Goal: Task Accomplishment & Management: Manage account settings

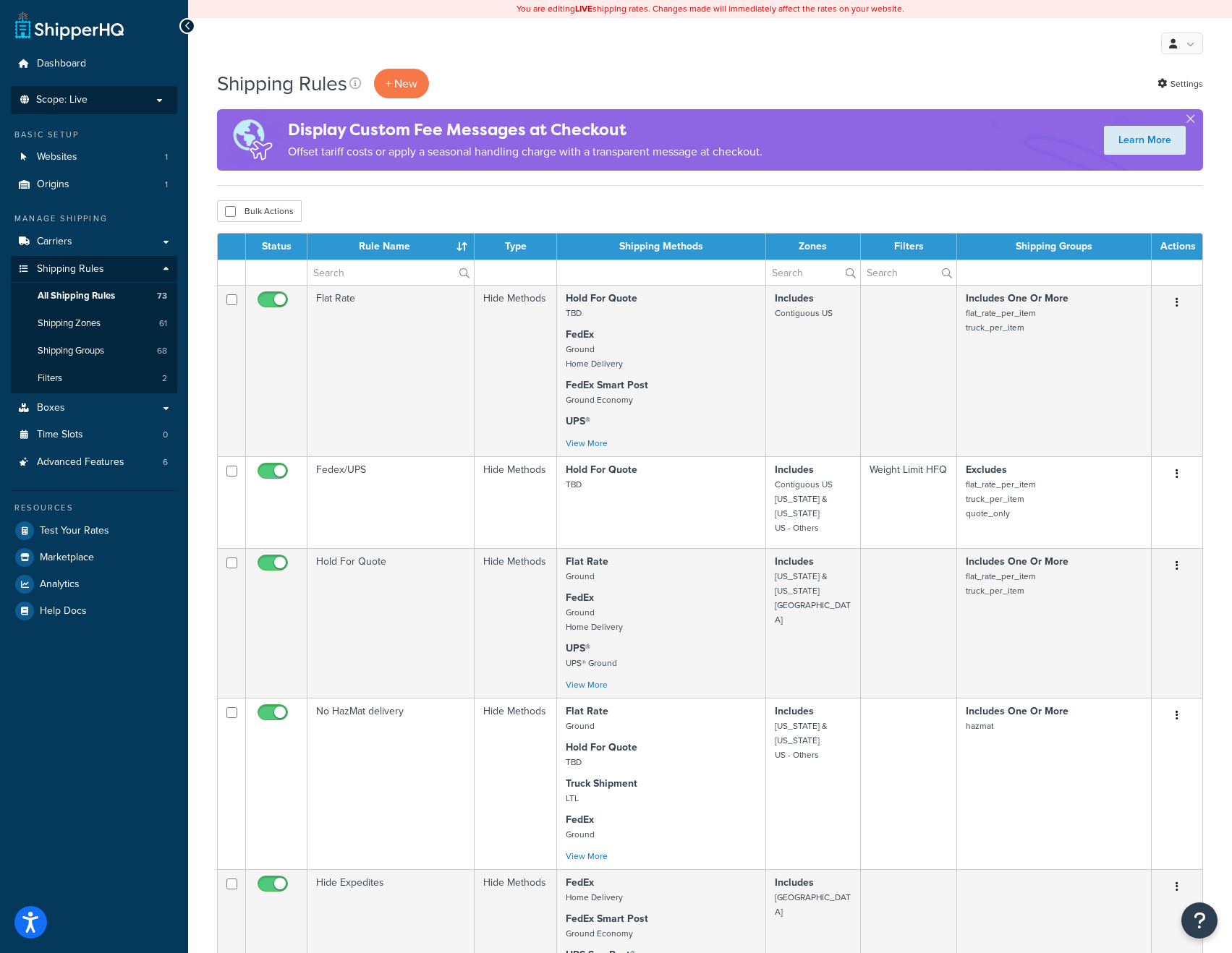
click at [101, 101] on p "Scope: Live" at bounding box center [94, 101] width 153 height 12
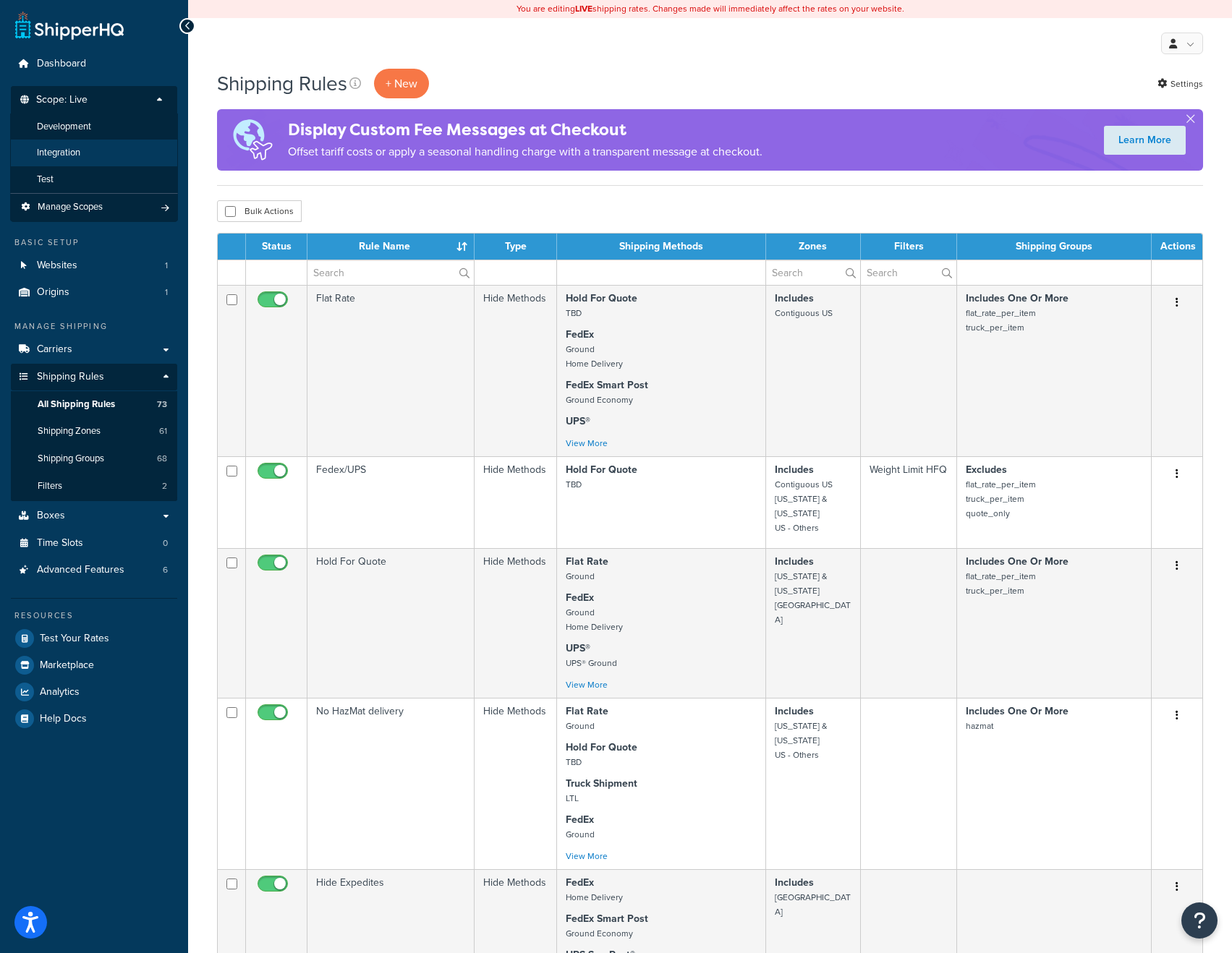
click at [104, 144] on li "Integration" at bounding box center [94, 153] width 168 height 27
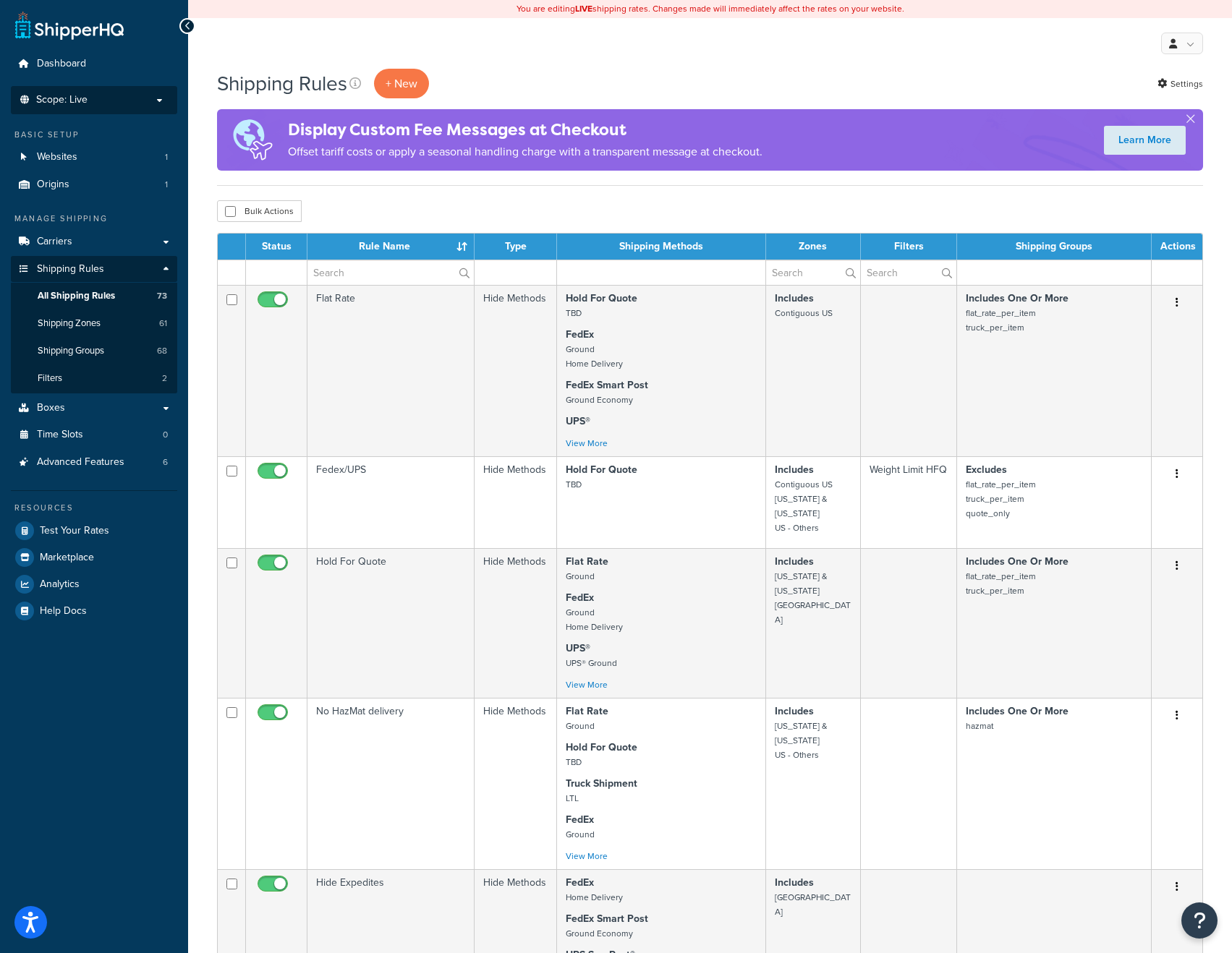
click at [94, 101] on p "Scope: Live" at bounding box center [94, 101] width 153 height 12
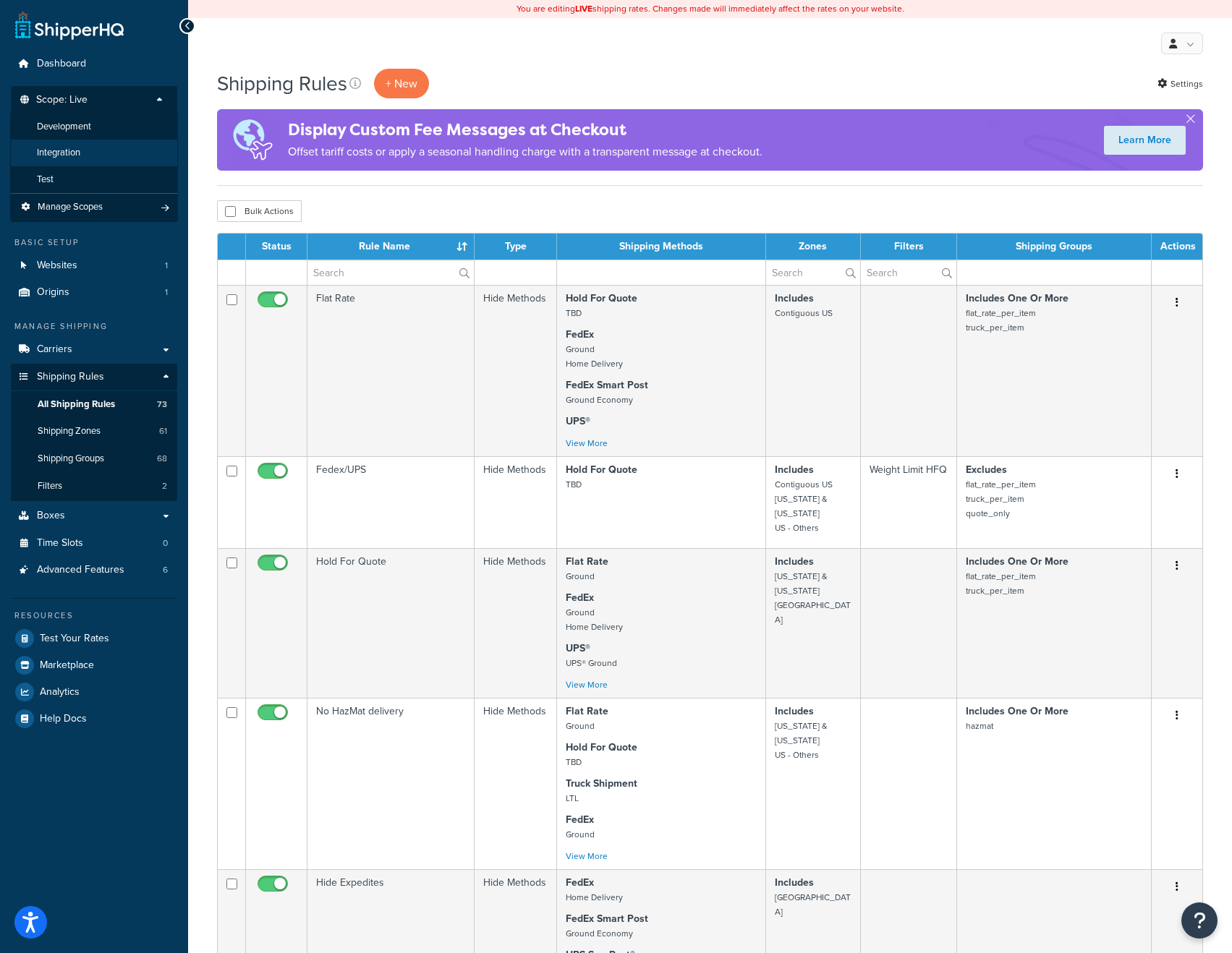
click at [71, 153] on span "Integration" at bounding box center [59, 153] width 44 height 12
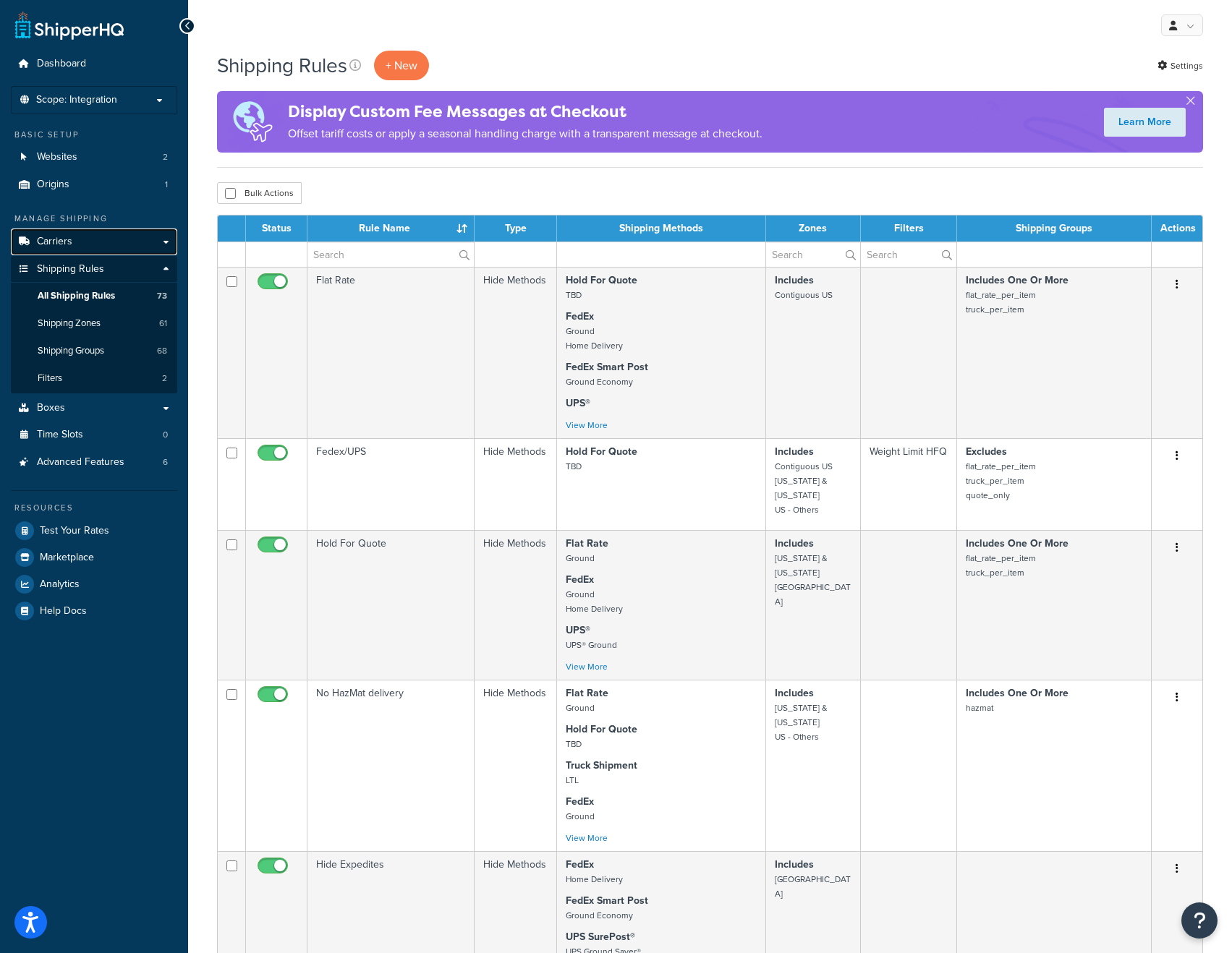
click at [80, 242] on link "Carriers" at bounding box center [94, 241] width 166 height 27
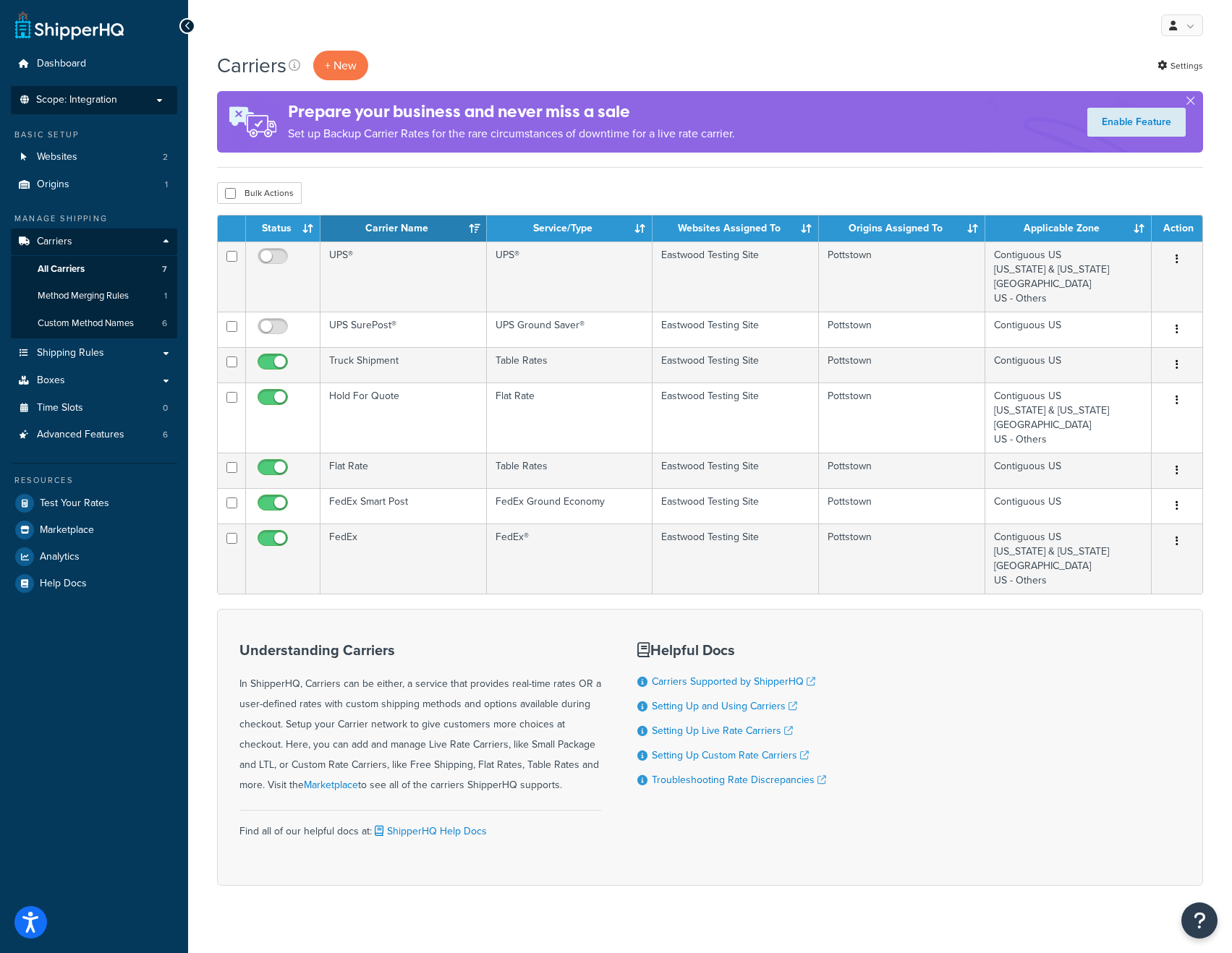
click at [115, 104] on span "Scope: Integration" at bounding box center [76, 101] width 81 height 12
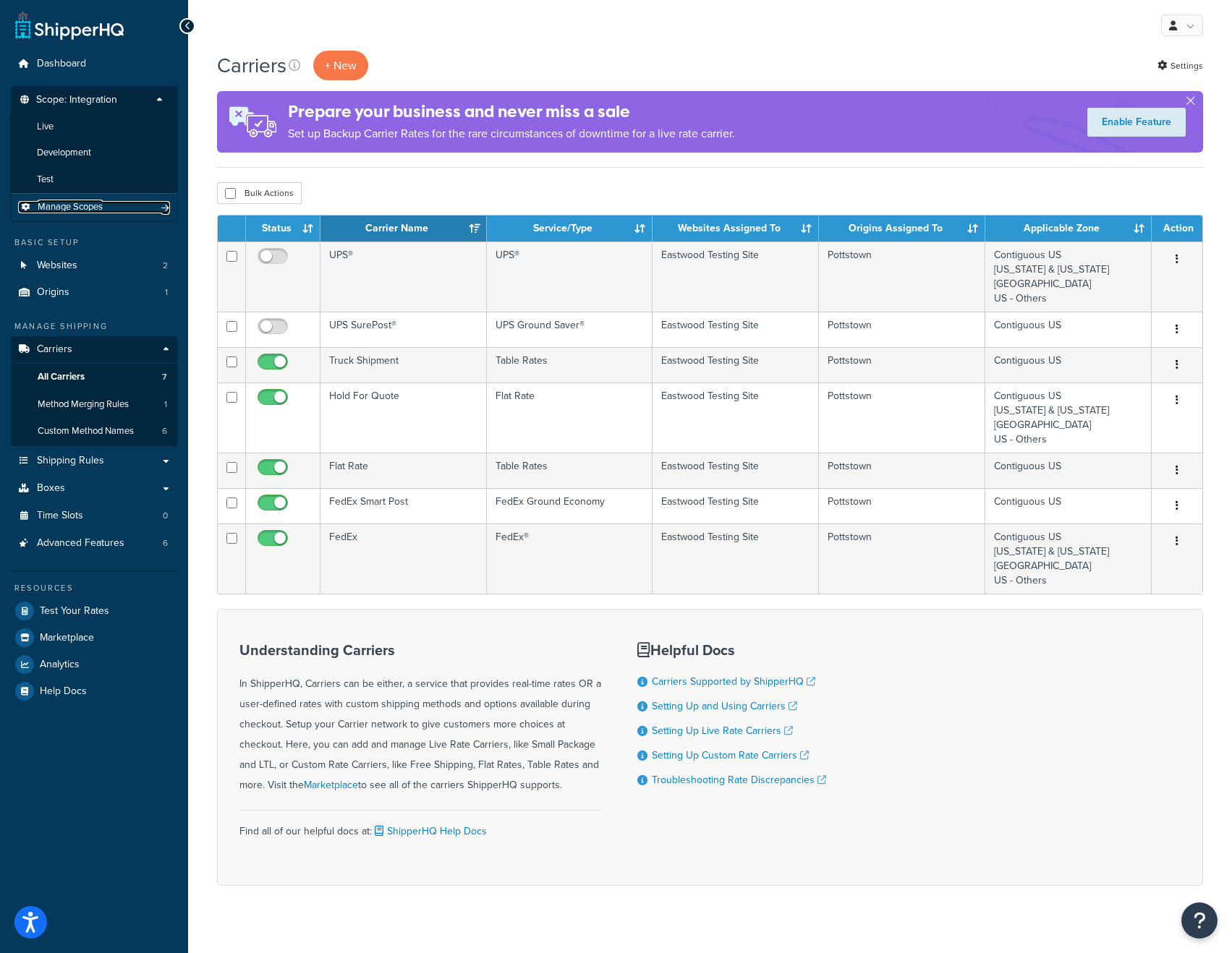
click at [94, 208] on span "Manage Scopes" at bounding box center [70, 207] width 65 height 12
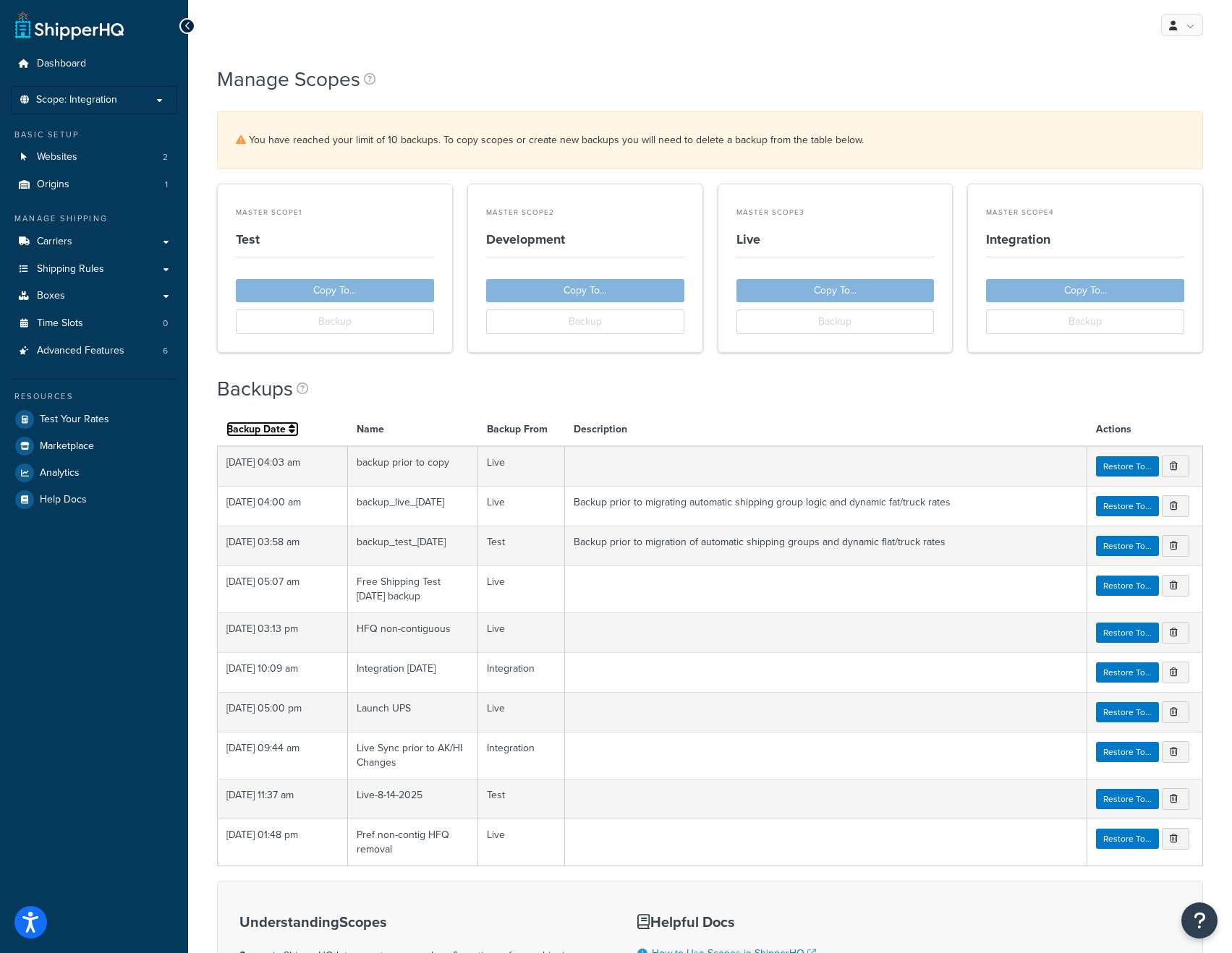
click at [287, 429] on link "Backup Date" at bounding box center [262, 428] width 73 height 15
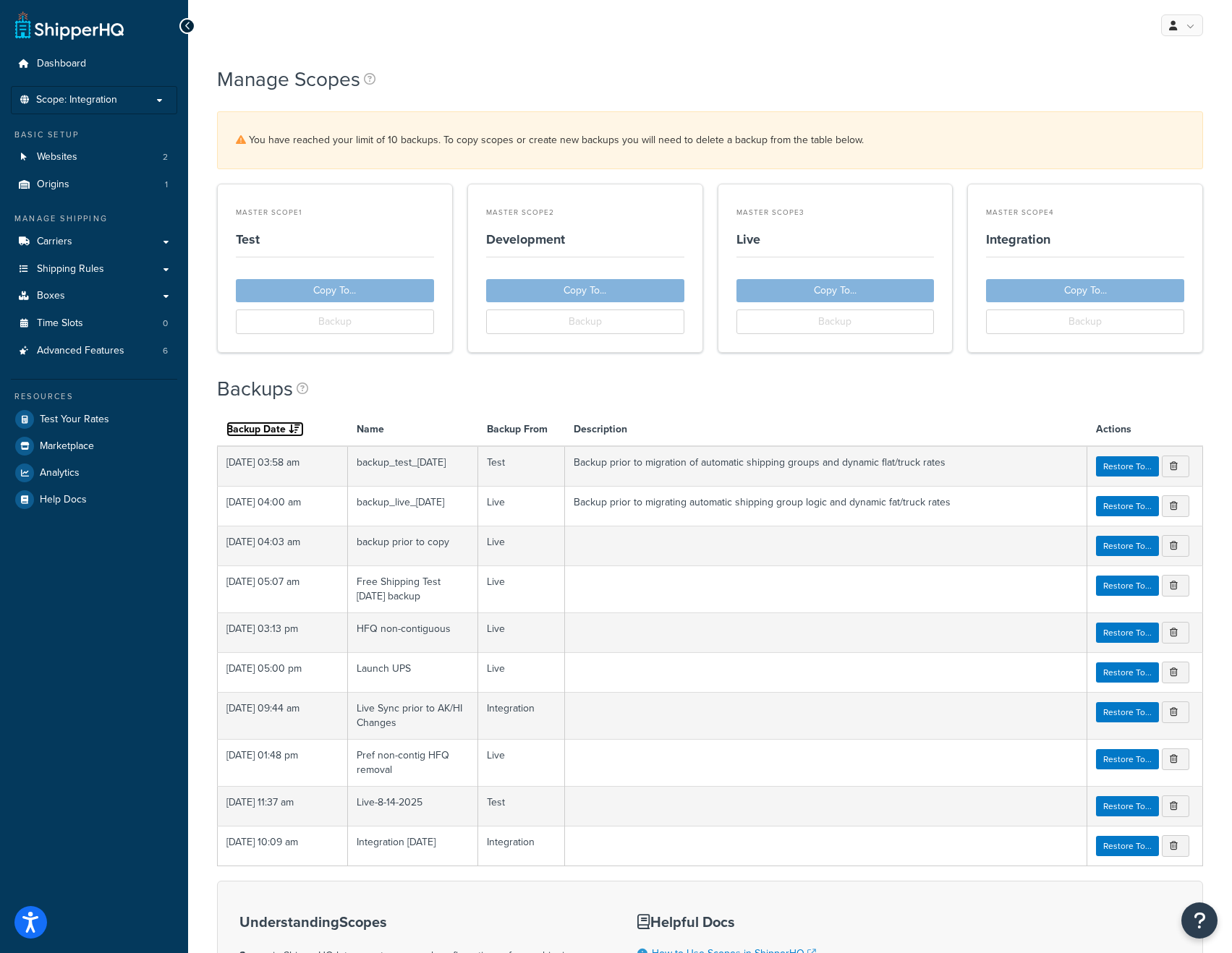
click at [287, 429] on link "Backup Date" at bounding box center [265, 428] width 78 height 15
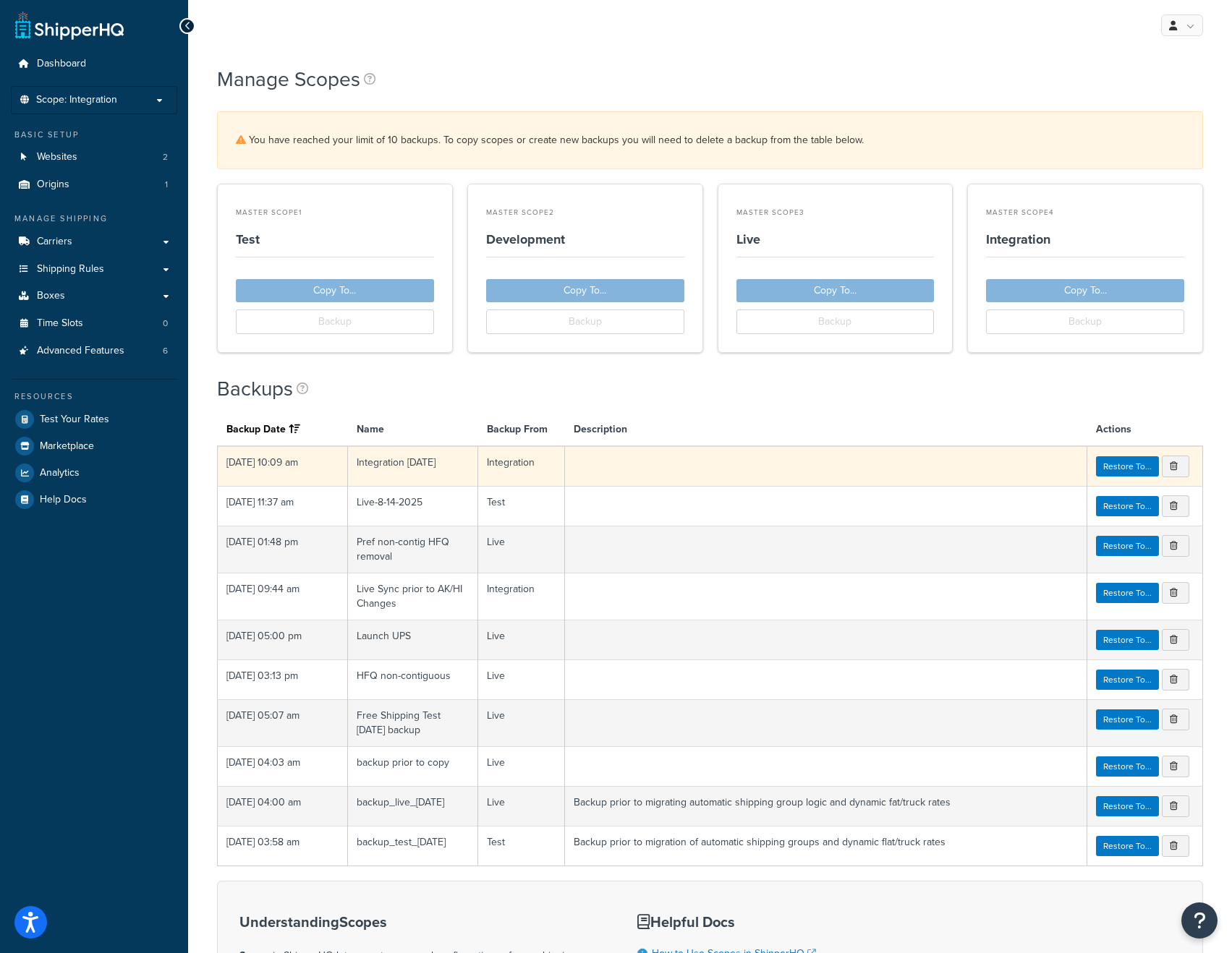
click at [539, 474] on td "Integration" at bounding box center [521, 466] width 87 height 40
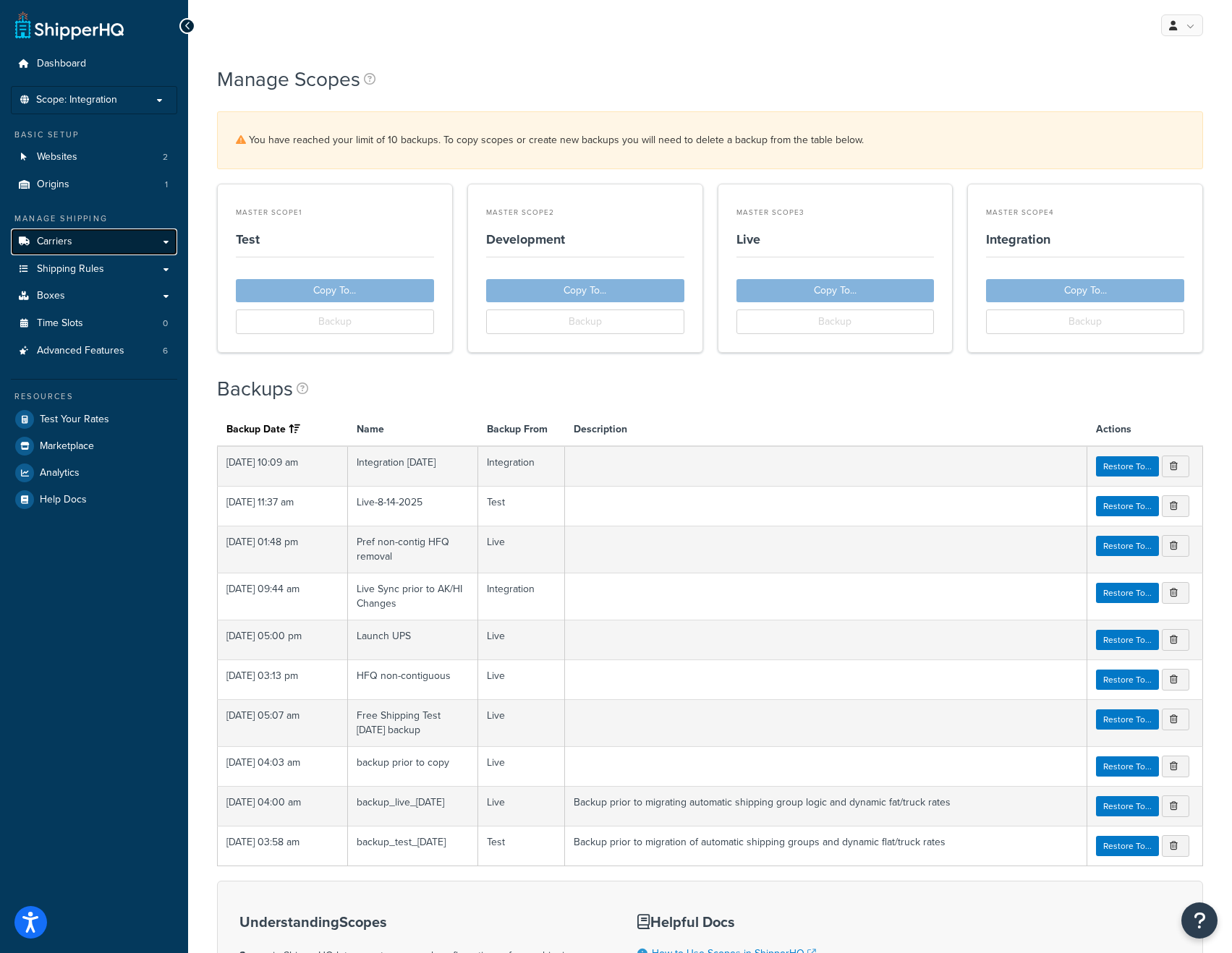
click at [74, 236] on link "Carriers" at bounding box center [94, 241] width 166 height 27
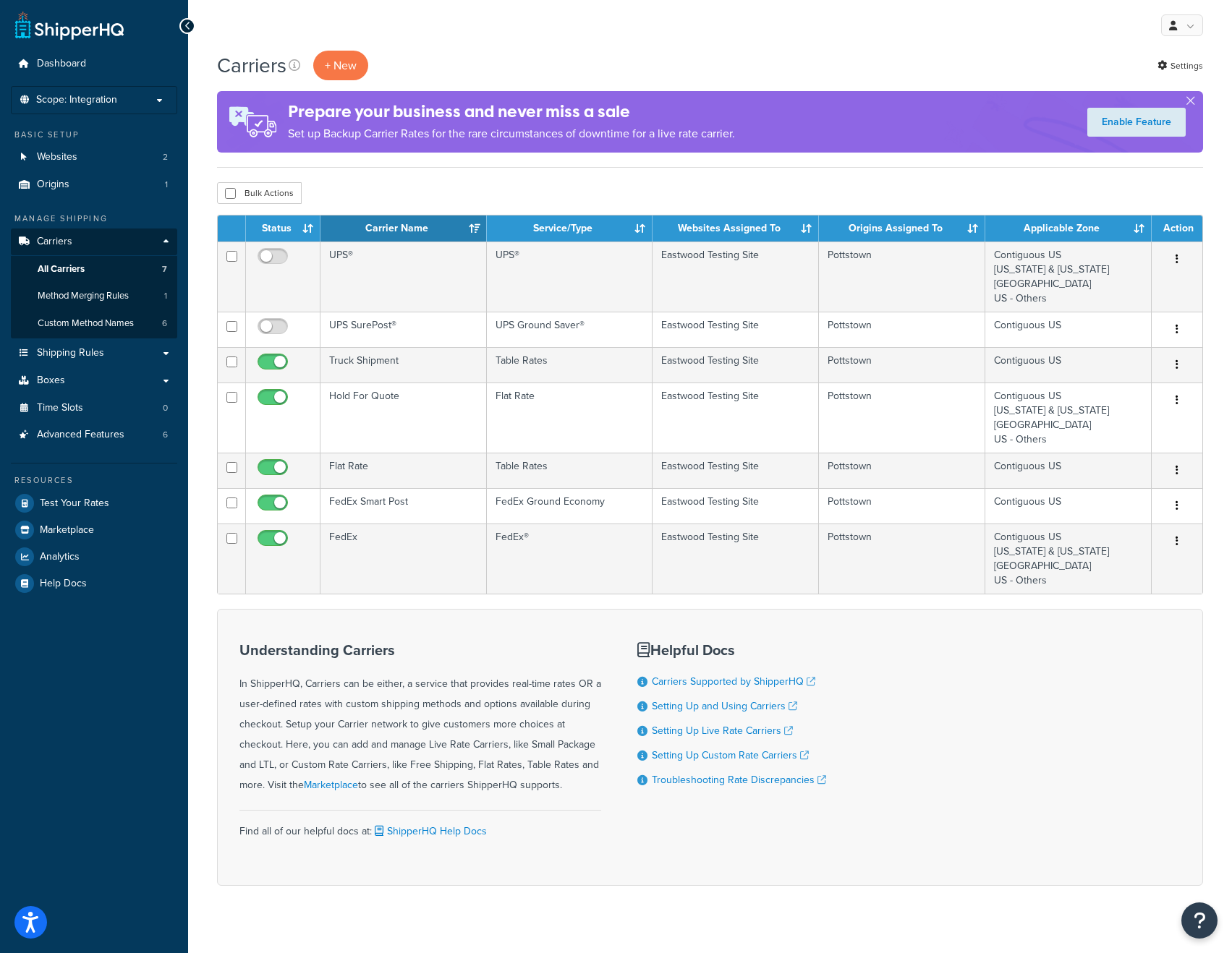
click at [935, 679] on div "Understanding Carriers In ShipperHQ, Carriers can be either, a service that pro…" at bounding box center [710, 748] width 986 height 277
click at [128, 96] on p "Scope: Integration" at bounding box center [94, 101] width 153 height 12
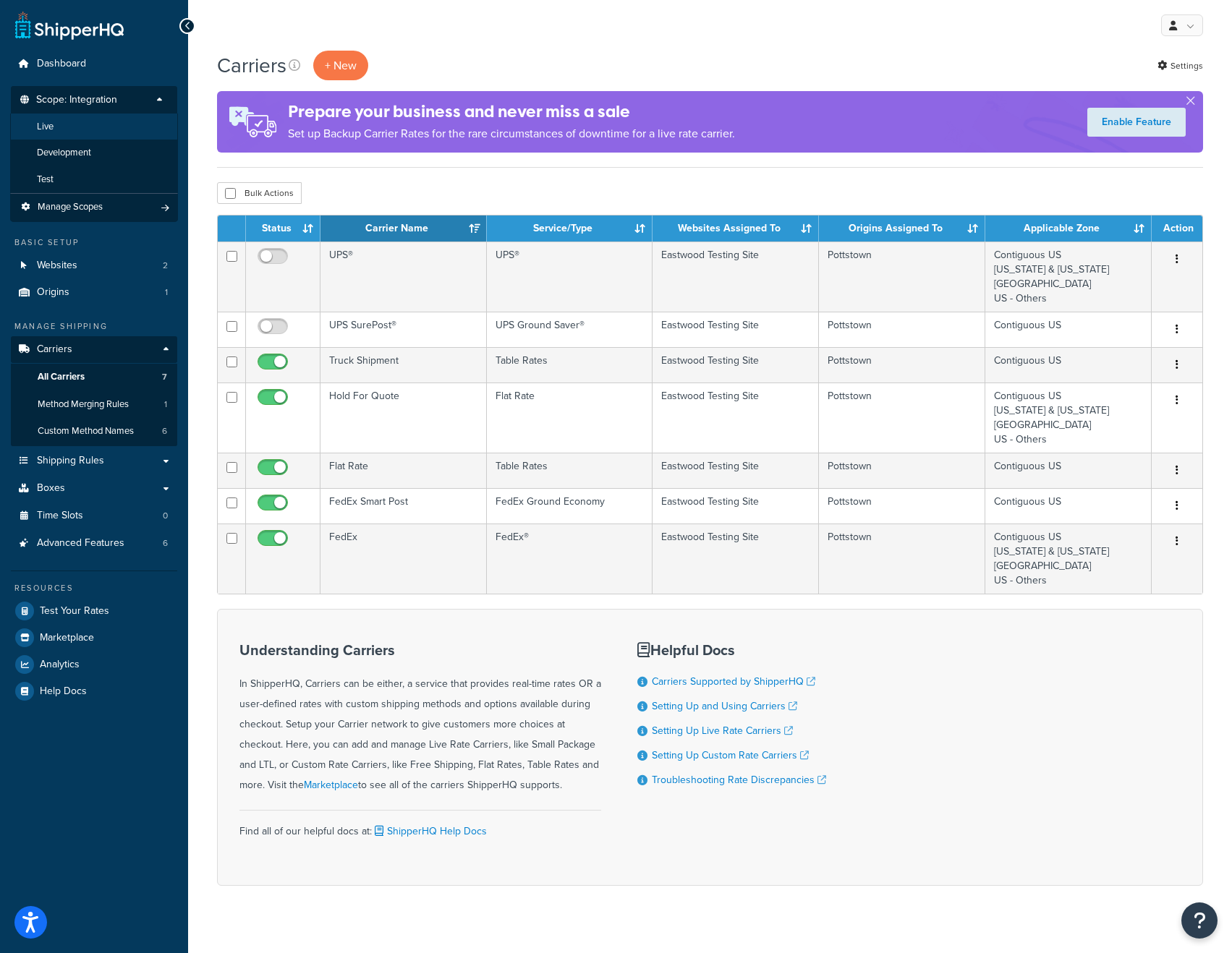
click at [80, 127] on li "Live" at bounding box center [94, 127] width 168 height 27
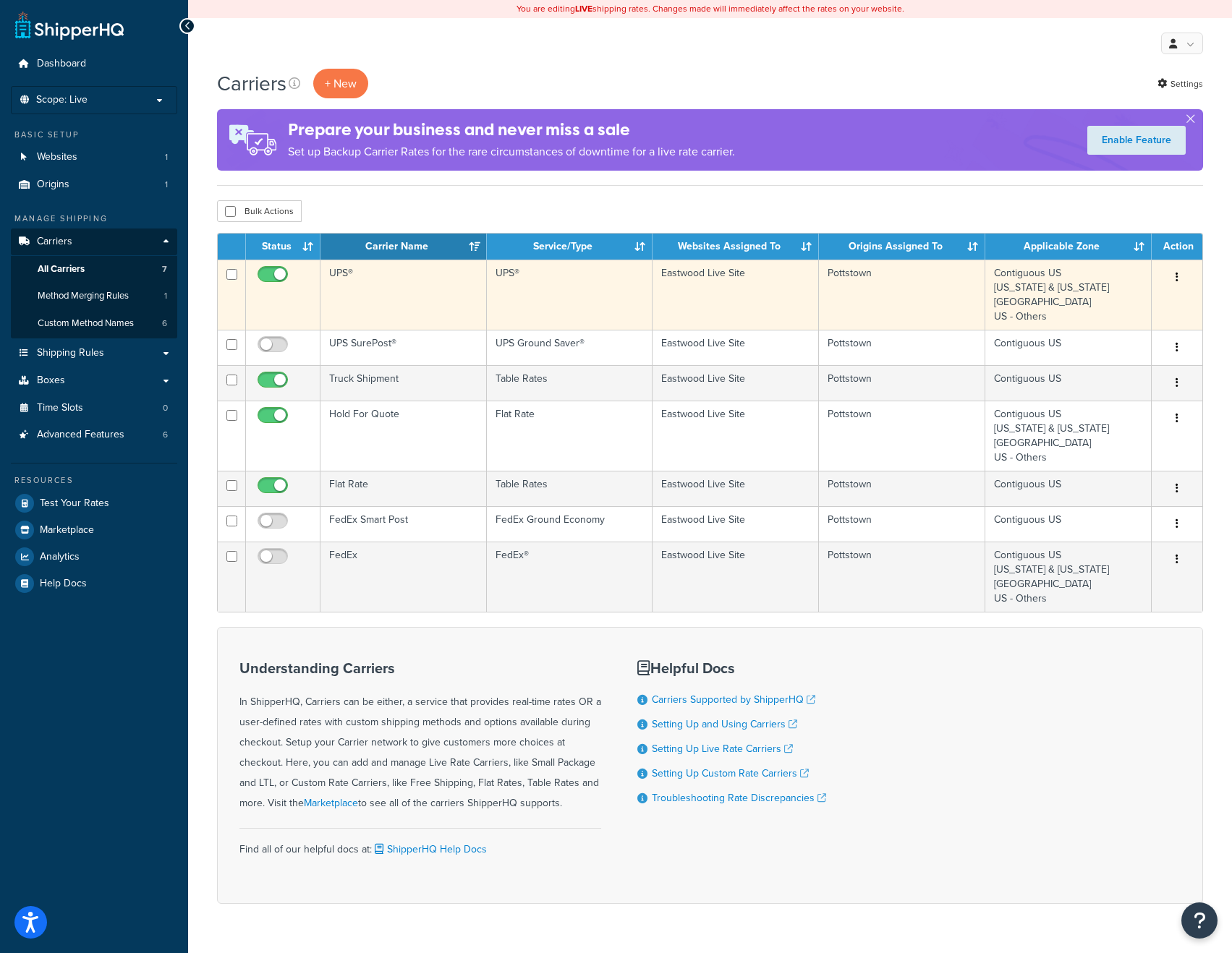
click at [442, 308] on td "UPS®" at bounding box center [403, 295] width 166 height 70
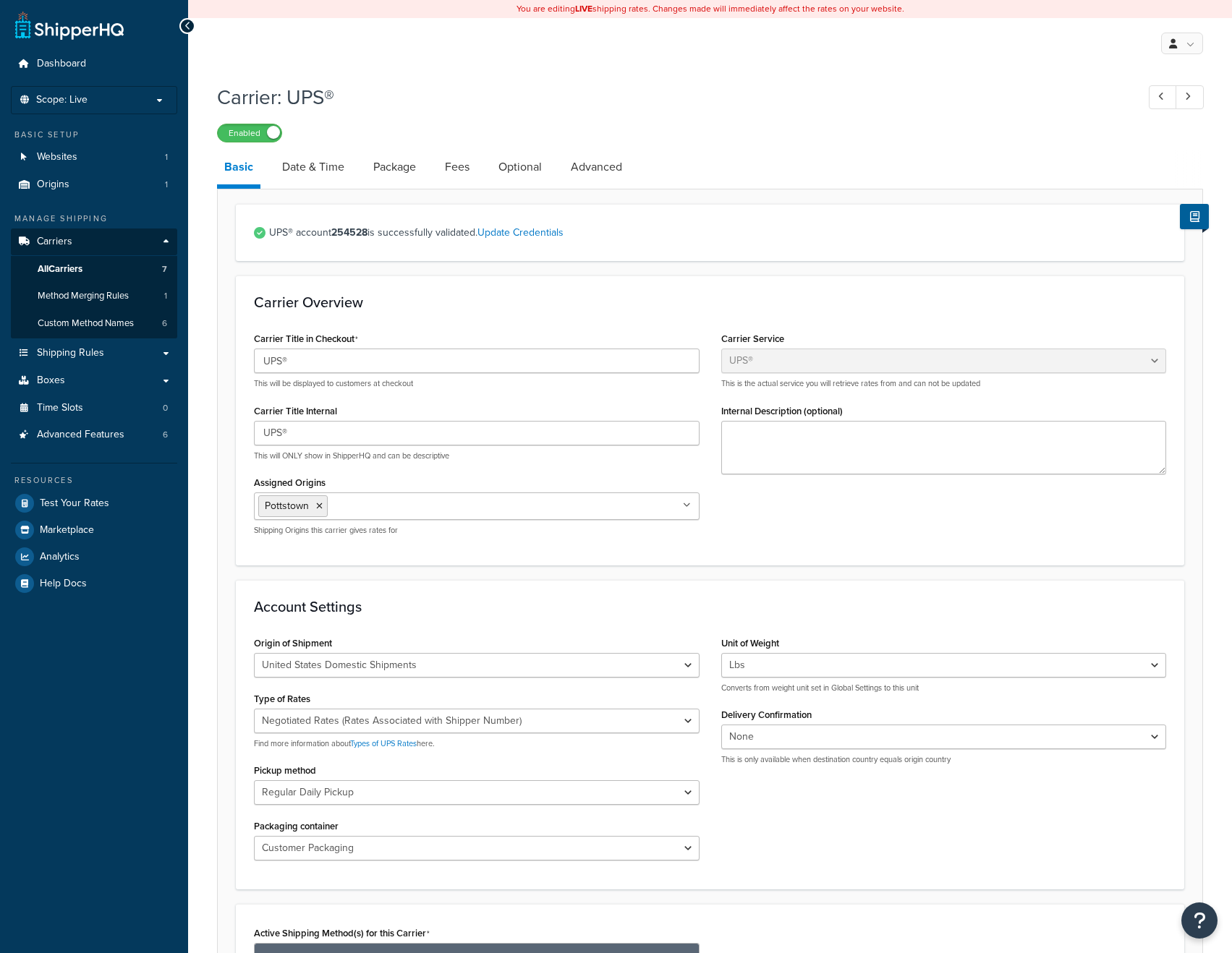
select select "ups"
click at [459, 173] on link "Fees" at bounding box center [457, 167] width 39 height 35
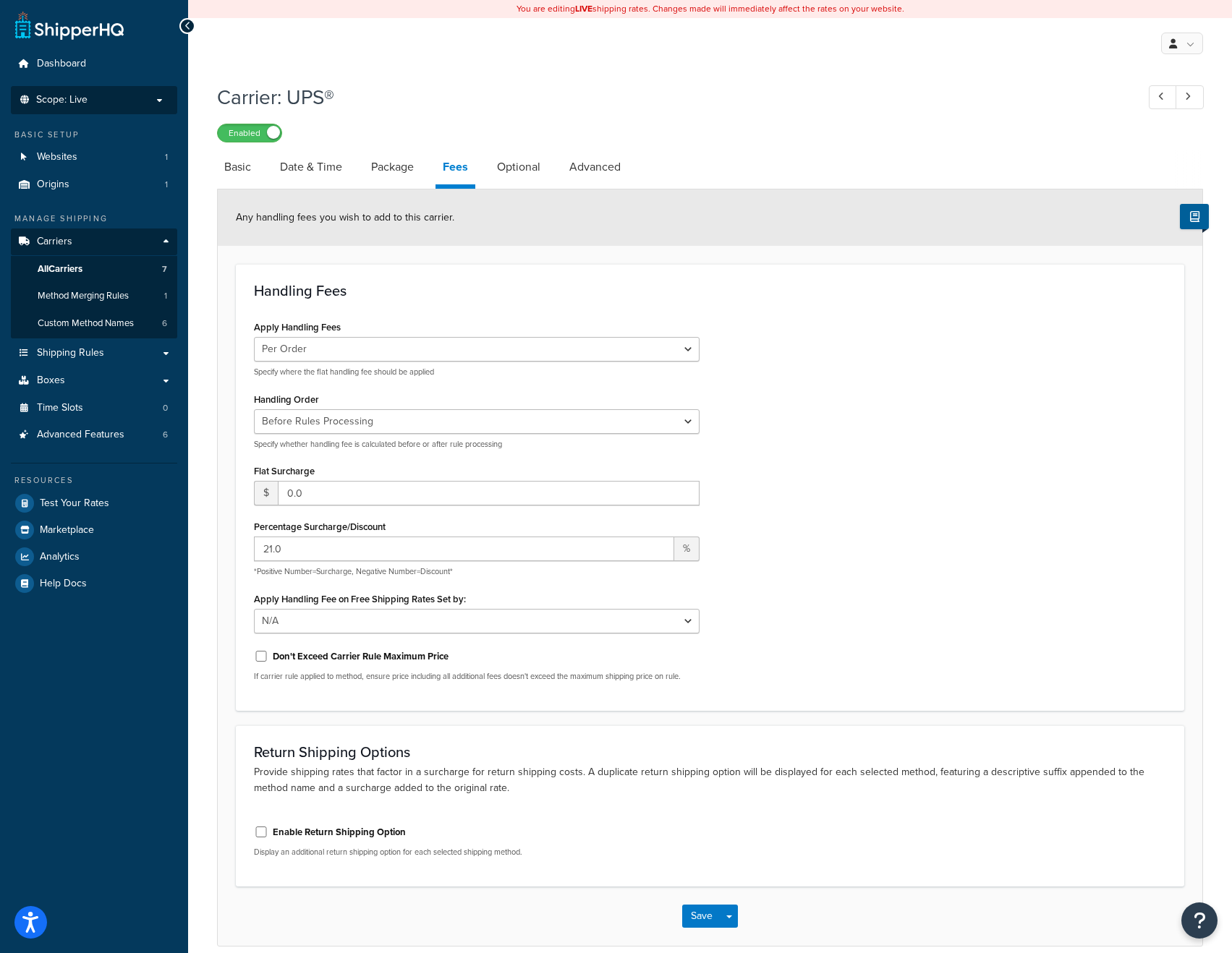
click at [75, 94] on span "Scope: Live" at bounding box center [61, 101] width 52 height 12
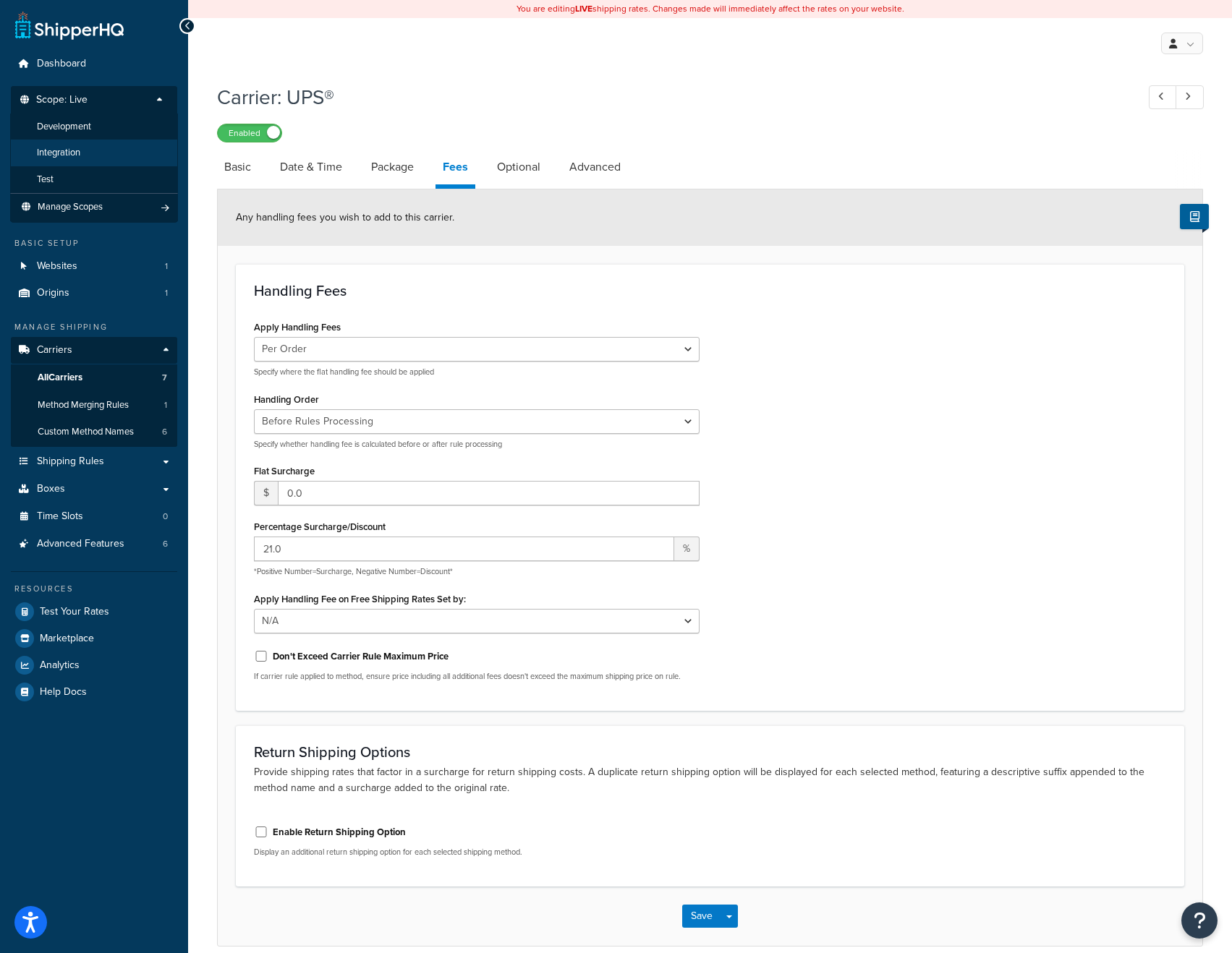
click at [73, 144] on li "Integration" at bounding box center [94, 153] width 168 height 27
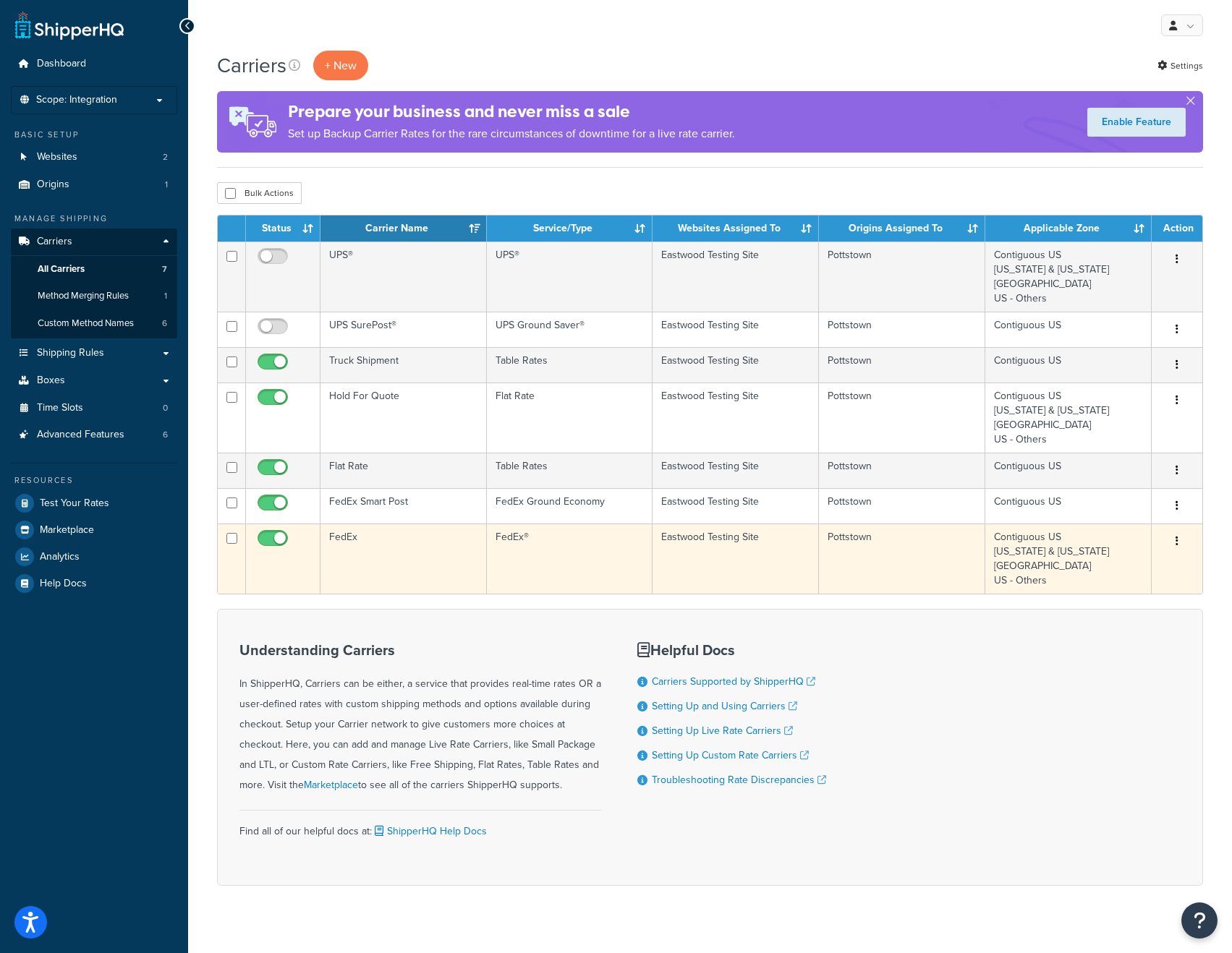
click at [442, 539] on td "FedEx" at bounding box center [403, 559] width 166 height 70
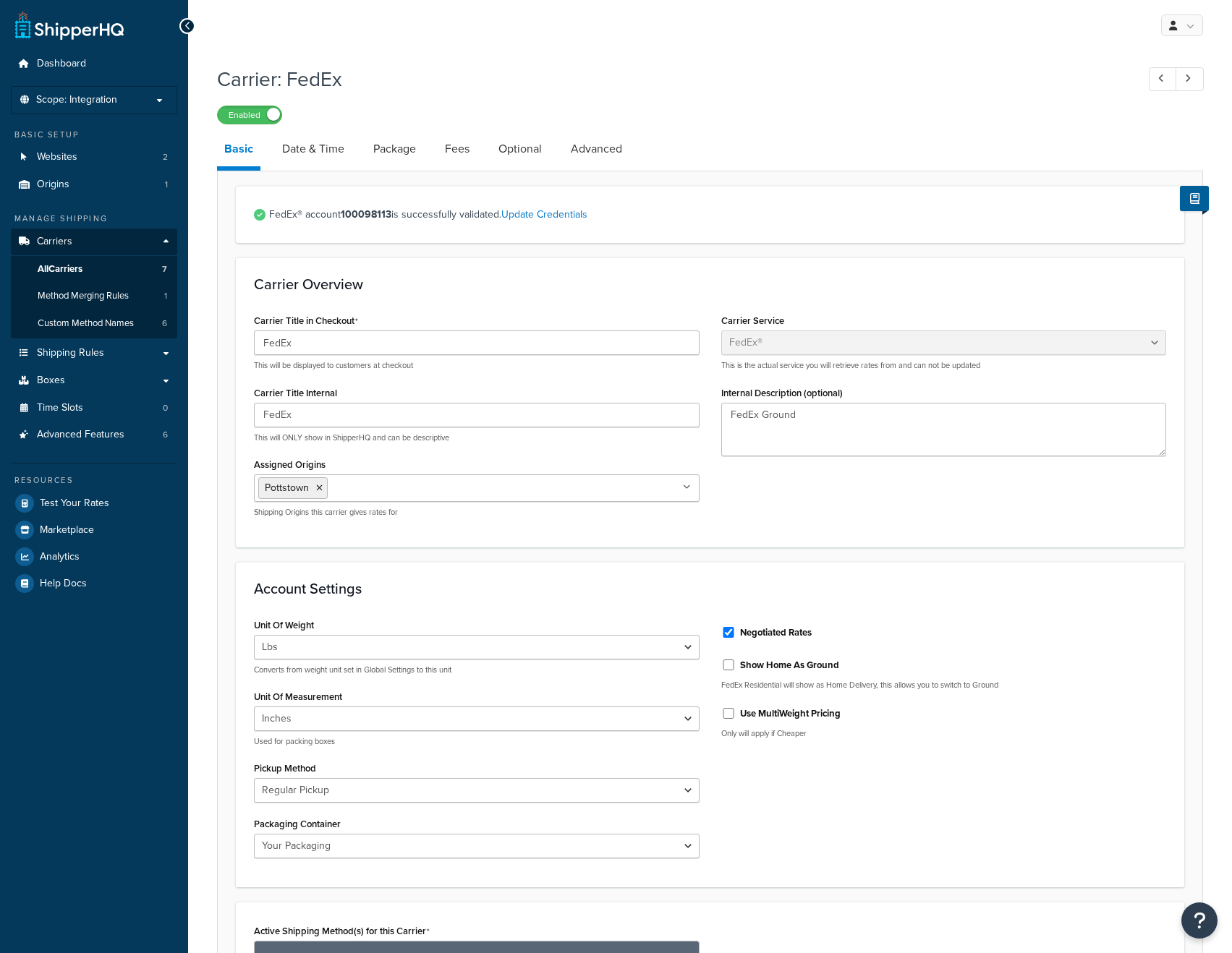
select select "fedEx"
select select "REGULAR_PICKUP"
select select "YOUR_PACKAGING"
click at [459, 157] on link "Fees" at bounding box center [457, 150] width 39 height 35
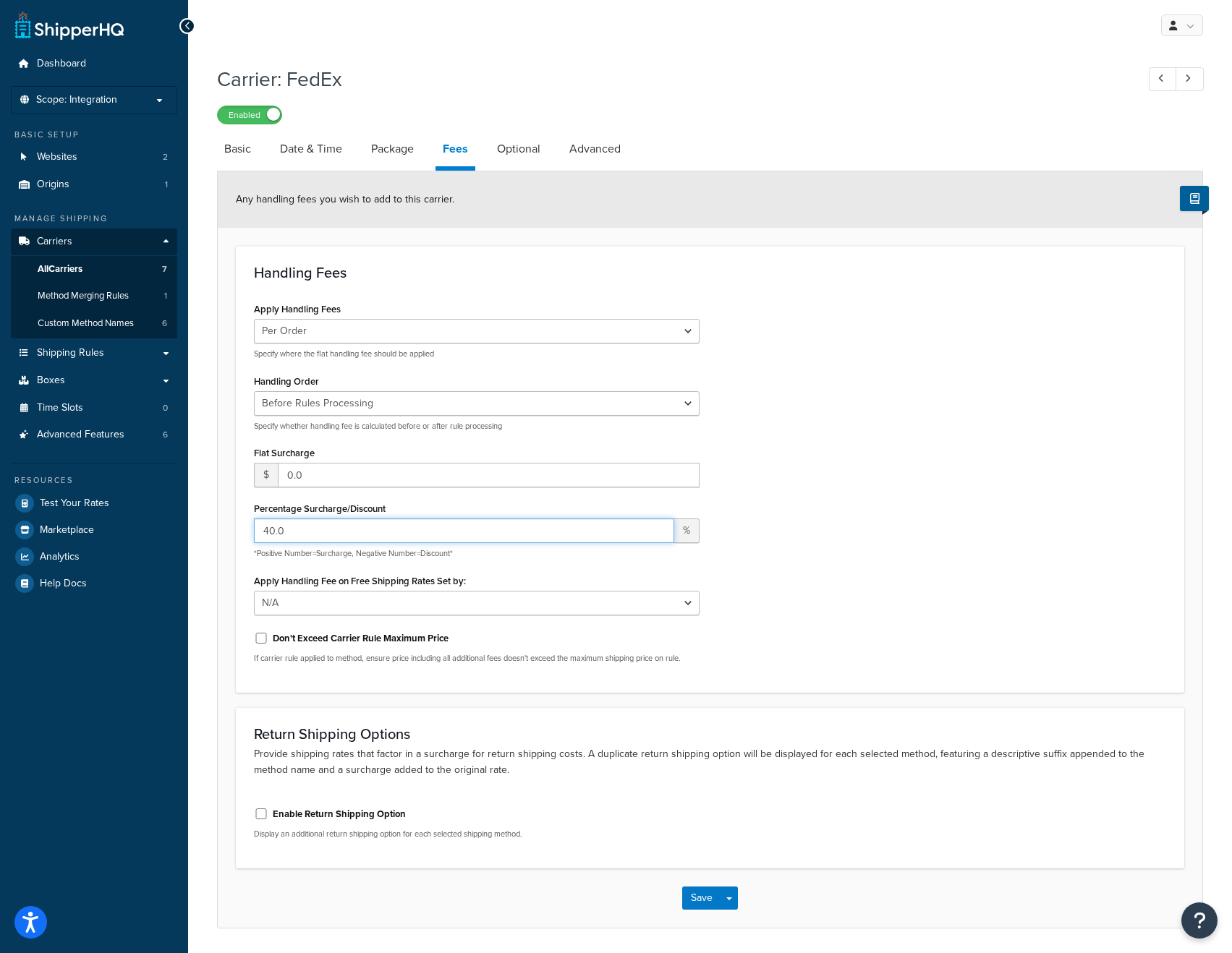
drag, startPoint x: 296, startPoint y: 522, endPoint x: 254, endPoint y: 530, distance: 42.8
click at [254, 530] on input "40.0" at bounding box center [463, 531] width 421 height 24
type input "21"
click at [701, 899] on button "Save" at bounding box center [701, 898] width 39 height 23
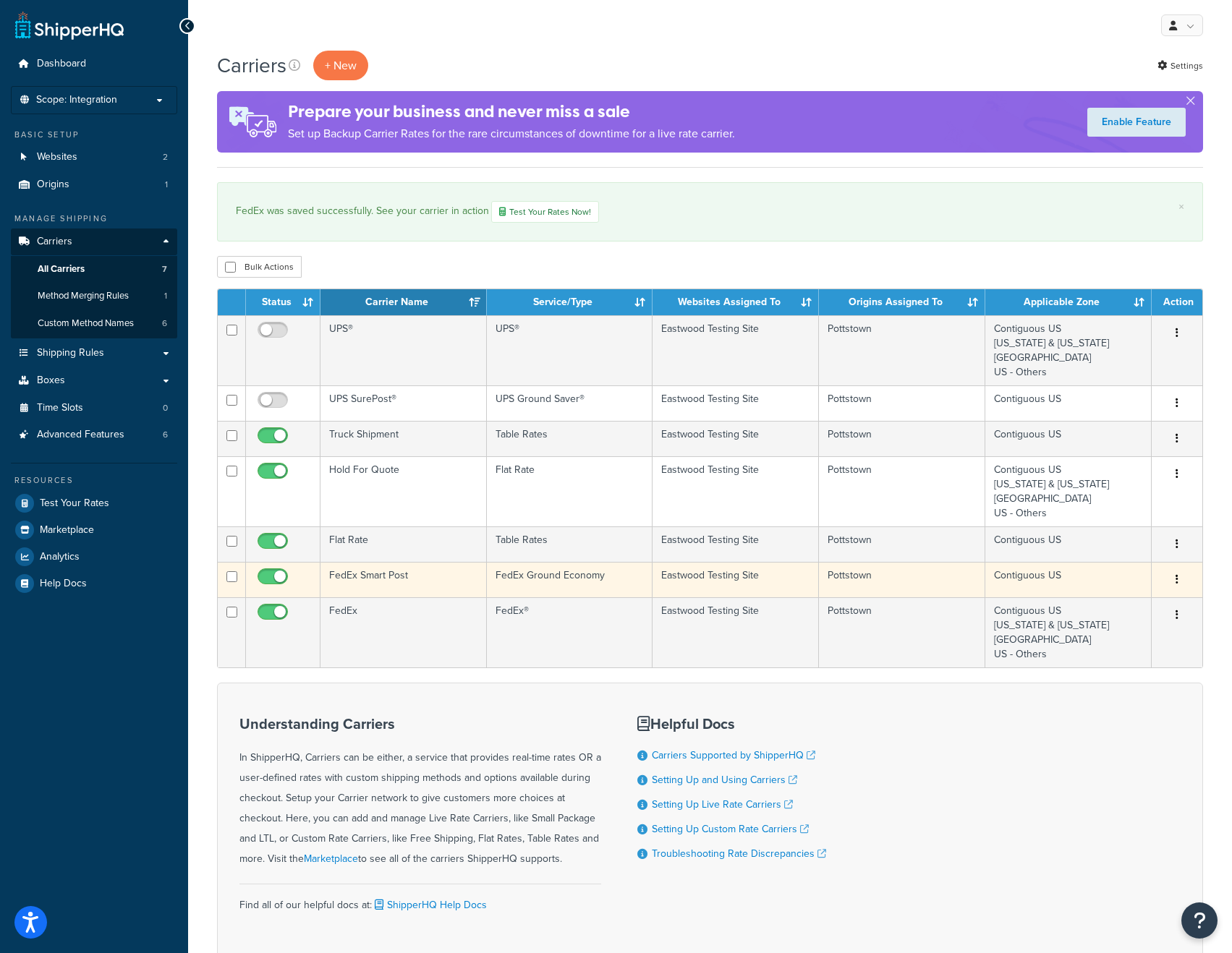
click at [412, 572] on td "FedEx Smart Post" at bounding box center [403, 580] width 166 height 36
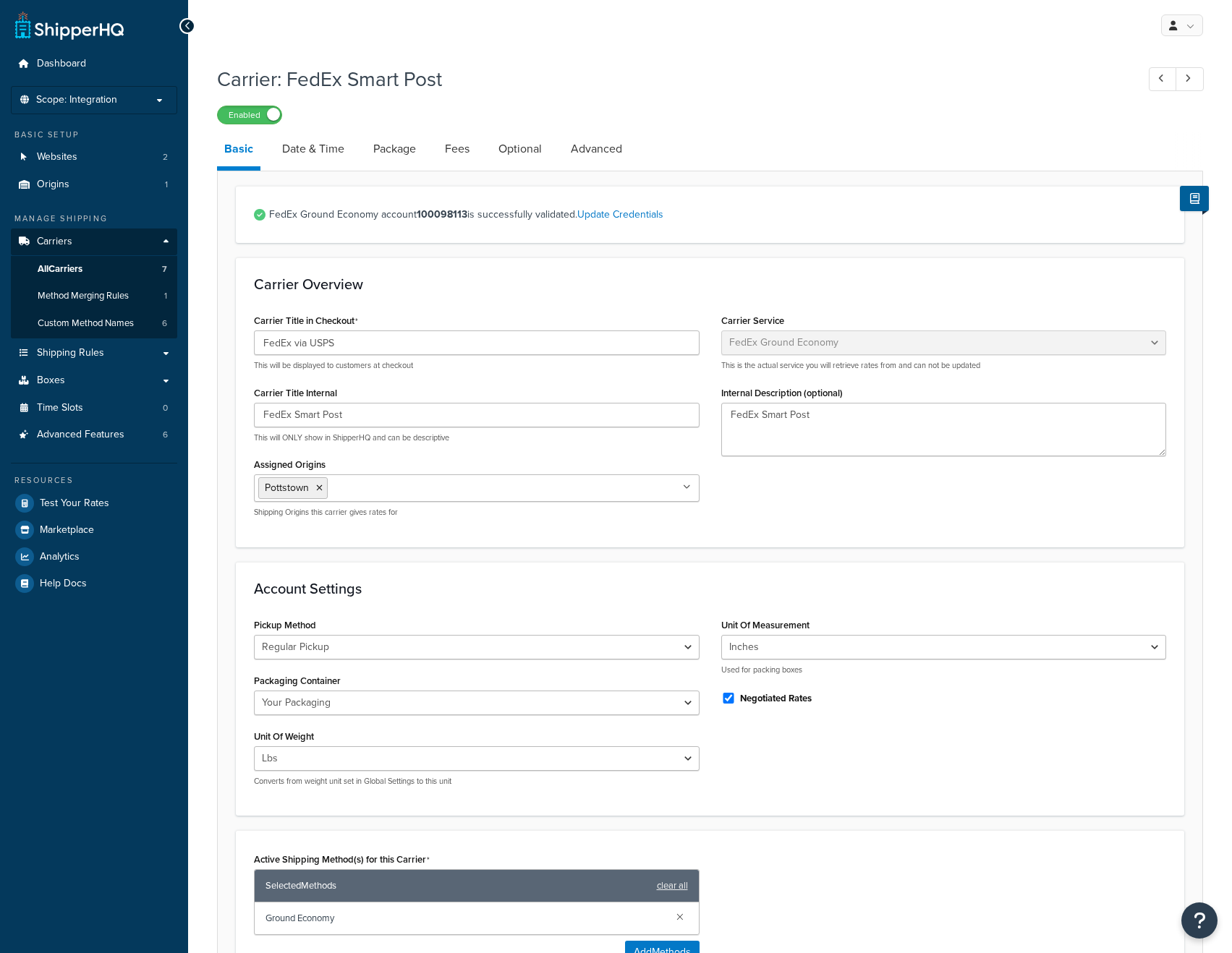
select select "smartPost"
select select "REGULAR_PICKUP"
select select "YOUR_PACKAGING"
click at [463, 153] on link "Fees" at bounding box center [457, 150] width 39 height 35
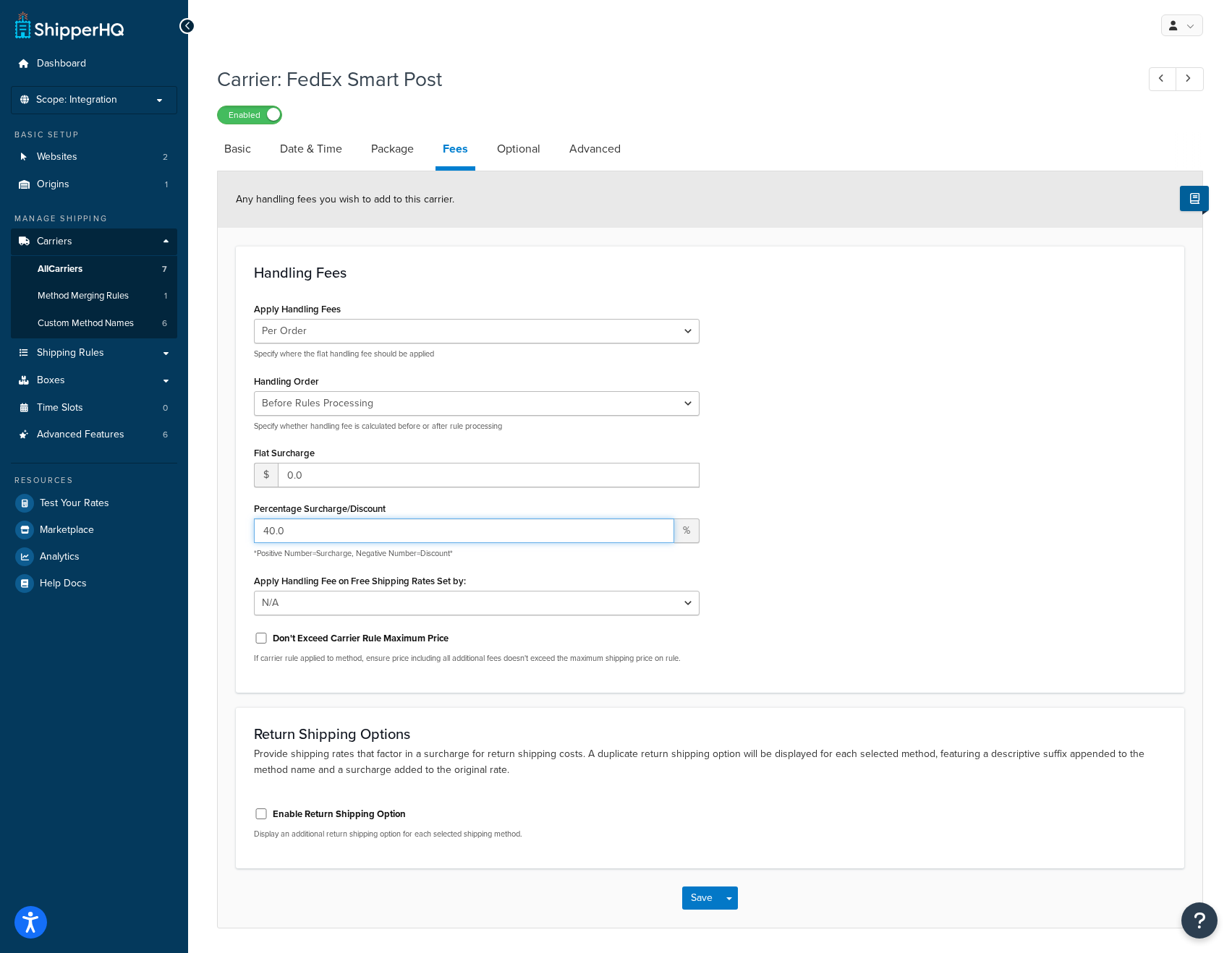
drag, startPoint x: 310, startPoint y: 532, endPoint x: 258, endPoint y: 531, distance: 52.0
click at [258, 531] on input "40.0" at bounding box center [463, 531] width 421 height 24
type input "21"
click at [694, 890] on button "Save" at bounding box center [701, 898] width 39 height 23
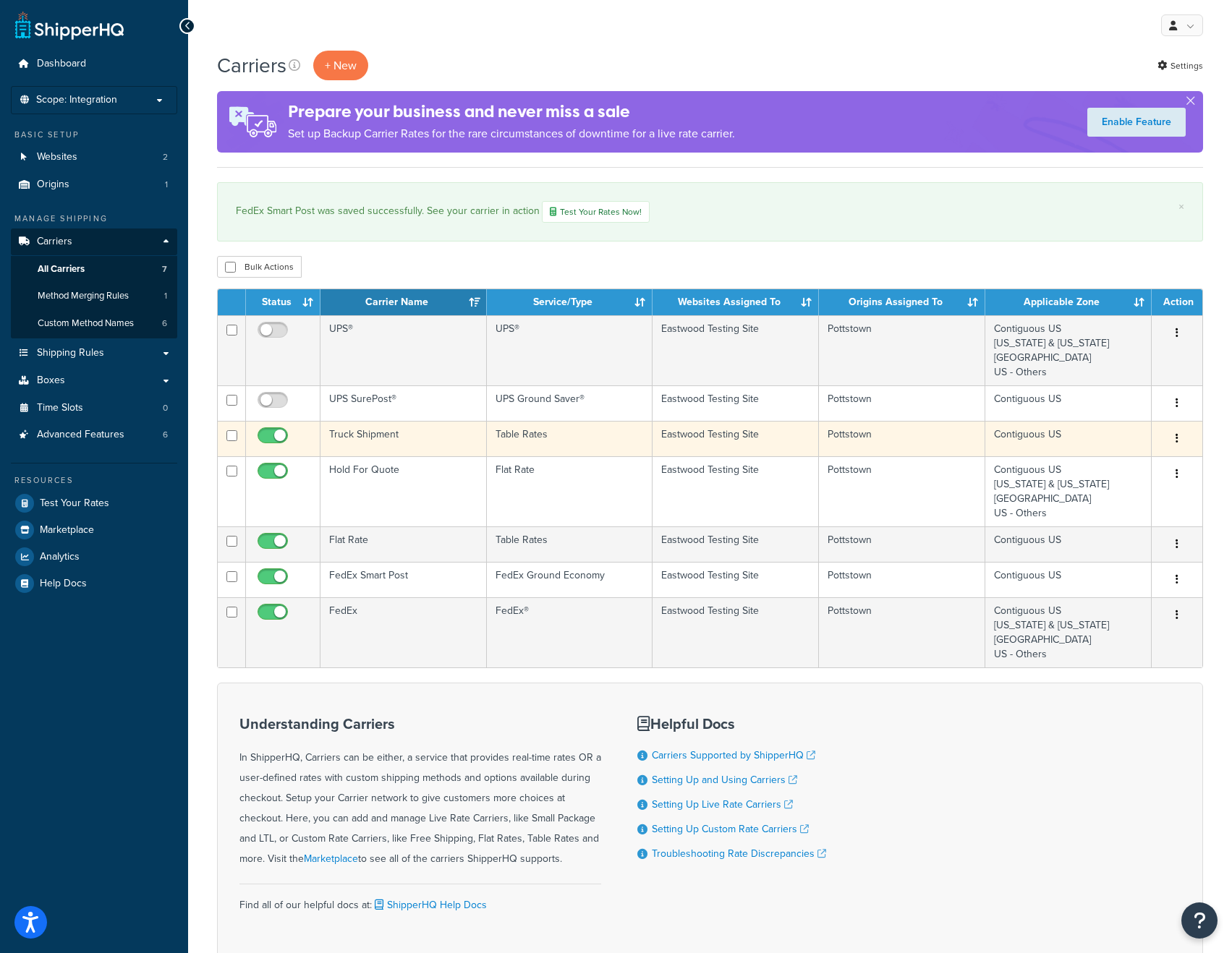
click at [429, 442] on td "Truck Shipment" at bounding box center [403, 438] width 166 height 36
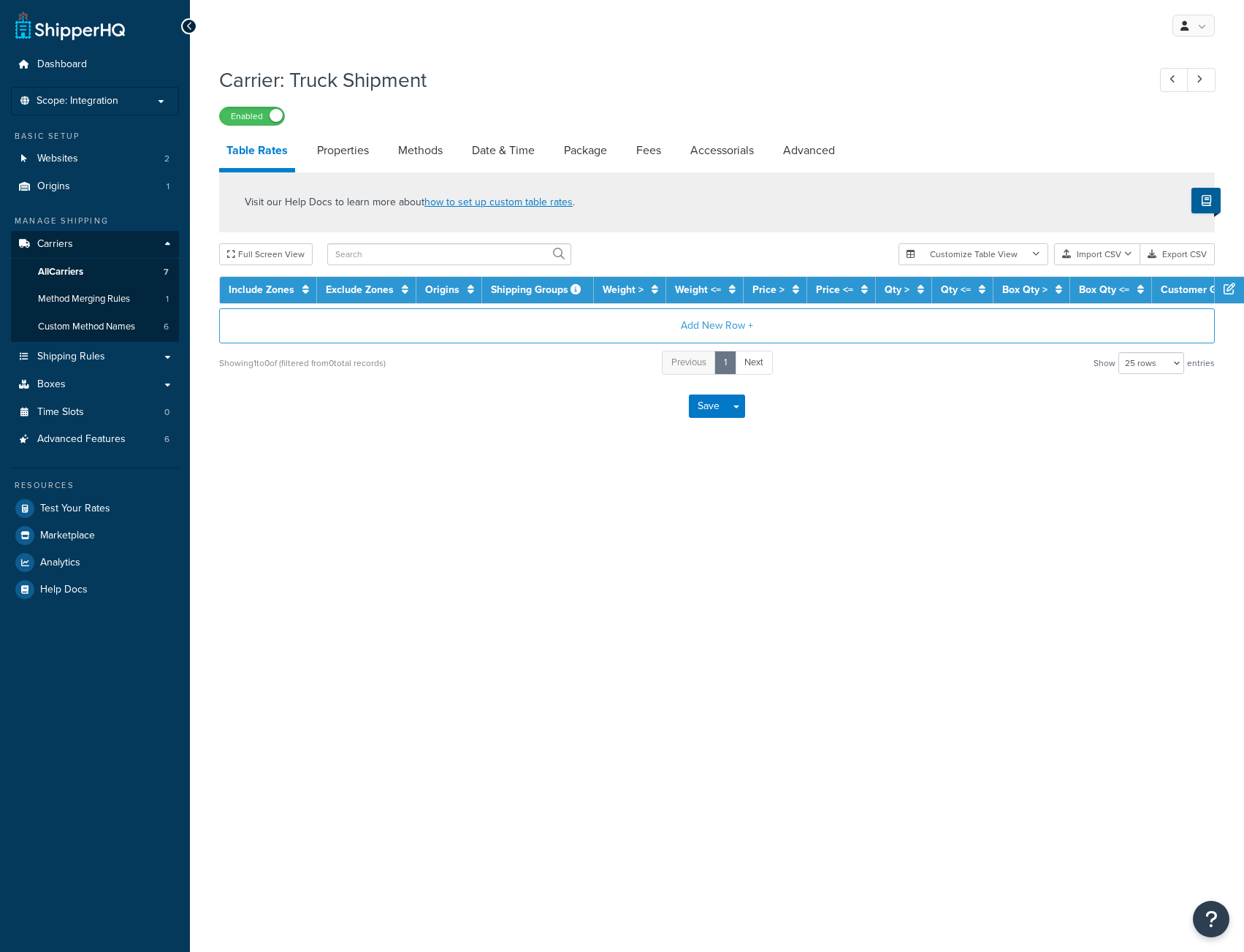
select select "25"
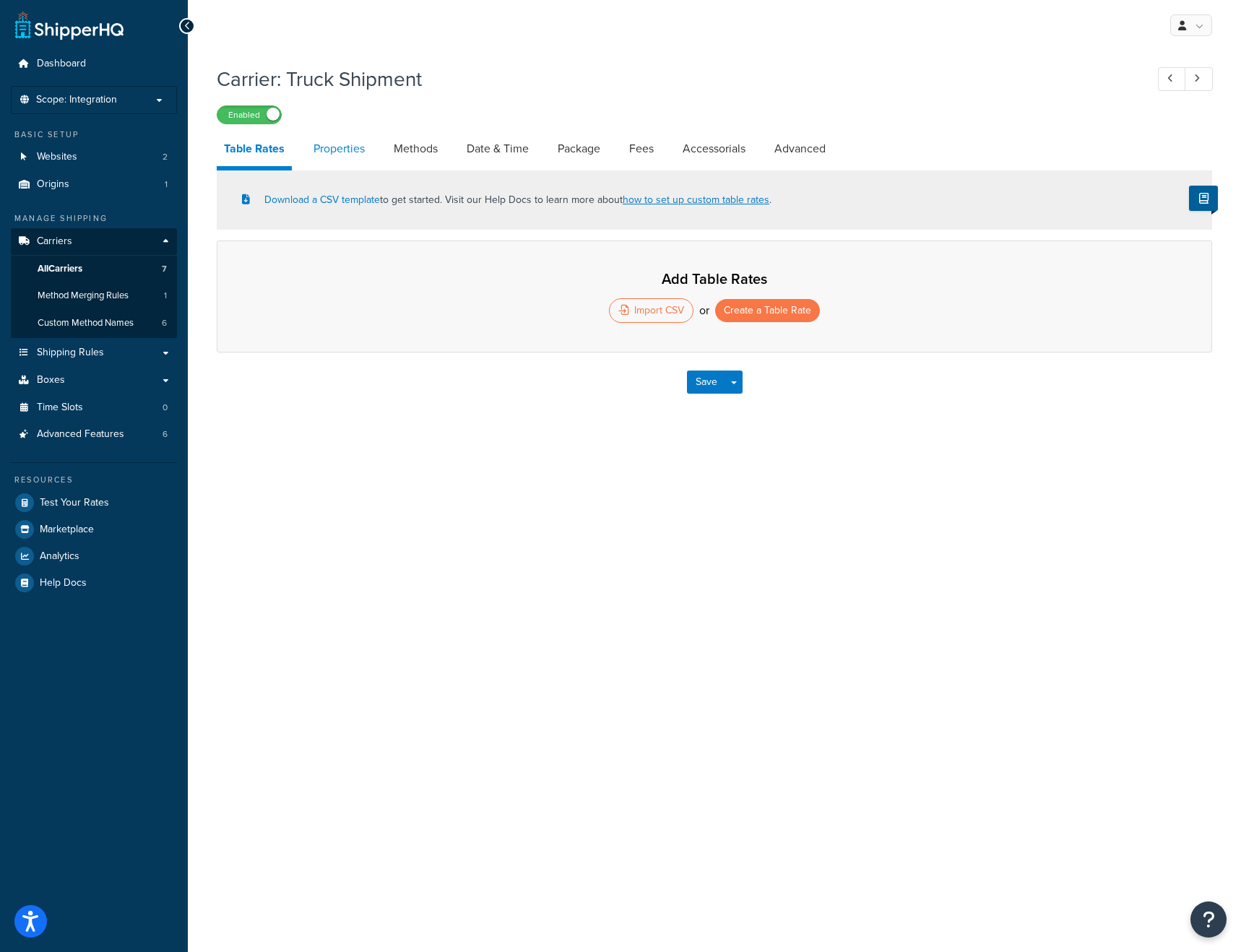
click at [354, 156] on link "Properties" at bounding box center [339, 149] width 65 height 35
select select "PERITEM"
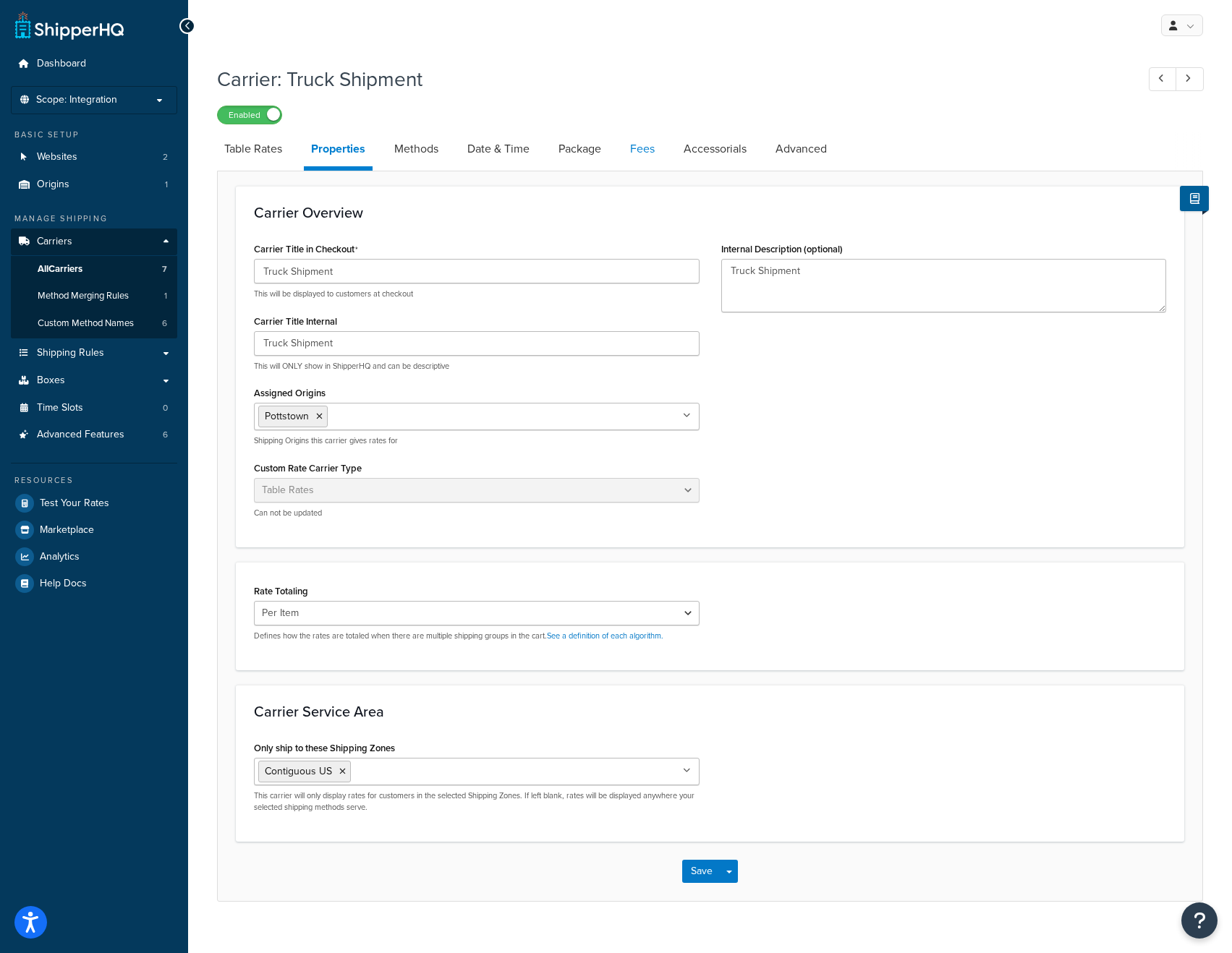
click at [649, 149] on link "Fees" at bounding box center [642, 150] width 39 height 35
select select "AFTER"
